Goal: Task Accomplishment & Management: Manage account settings

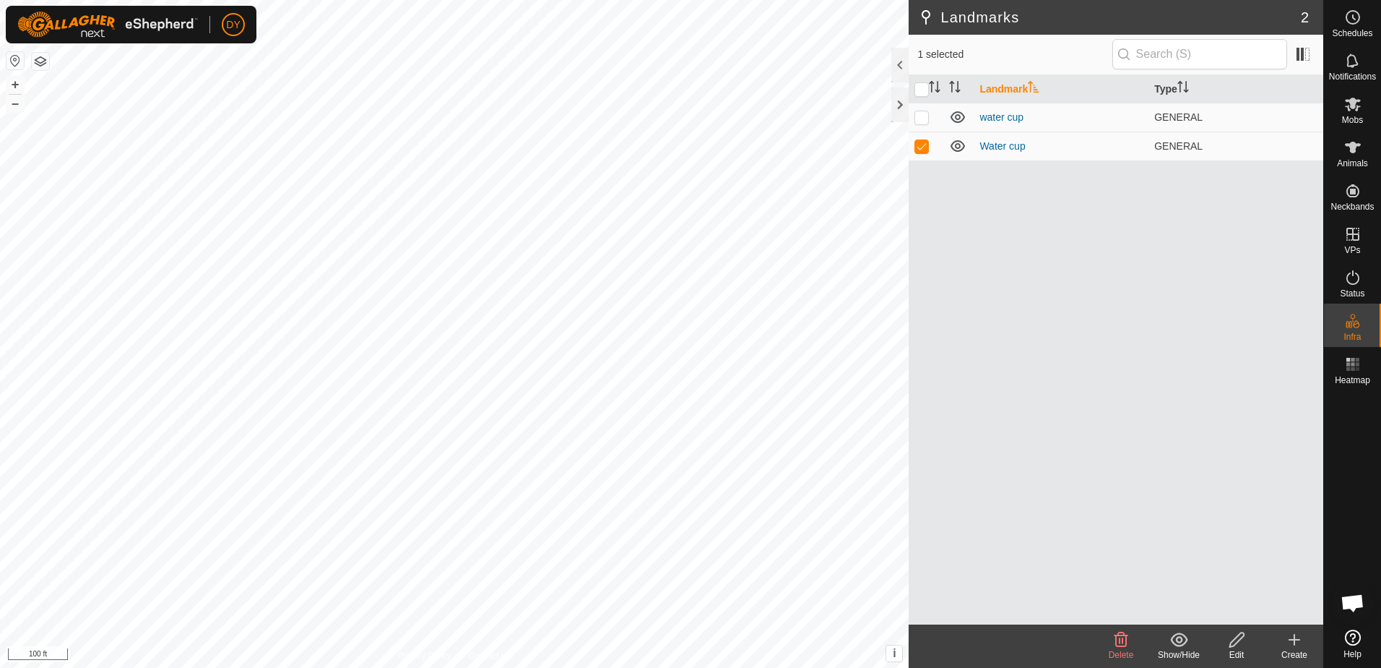
click at [1238, 640] on icon at bounding box center [1237, 639] width 14 height 14
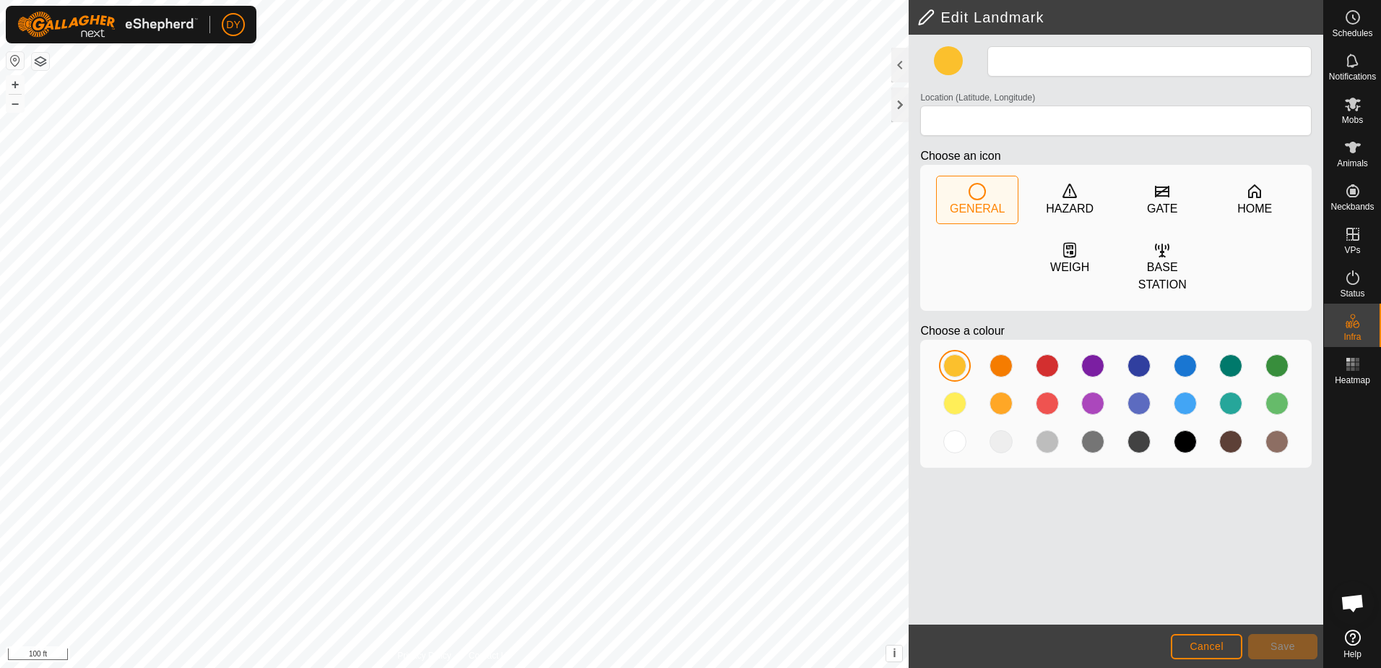
type input "Water cup"
type input "43.352196, -90.025498"
click at [1282, 649] on span "Save" at bounding box center [1283, 646] width 25 height 12
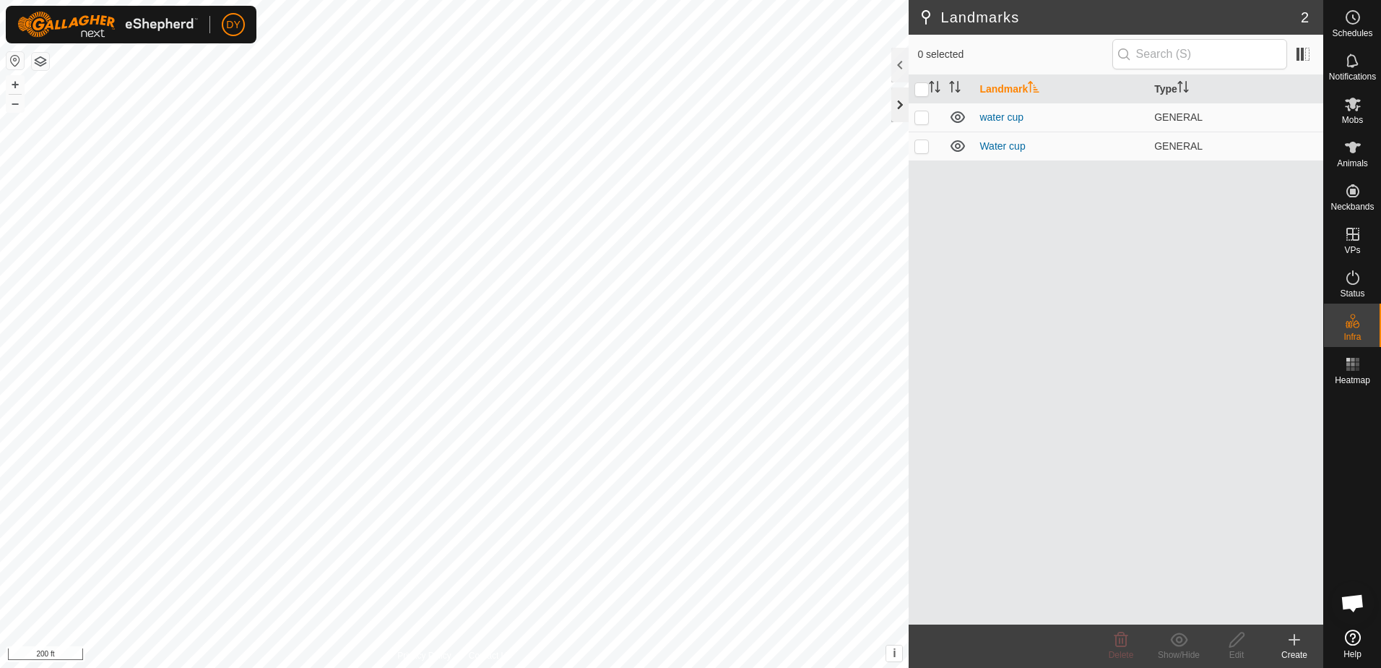
click at [905, 111] on div at bounding box center [900, 104] width 17 height 35
